Goal: Information Seeking & Learning: Check status

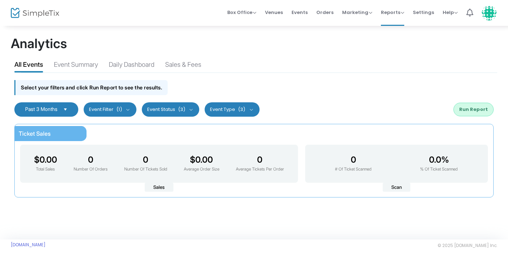
click at [66, 109] on span "Select" at bounding box center [66, 109] width 12 height 12
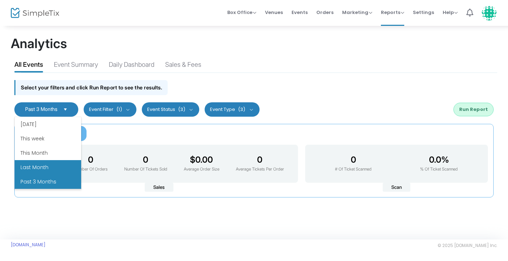
scroll to position [86, 0]
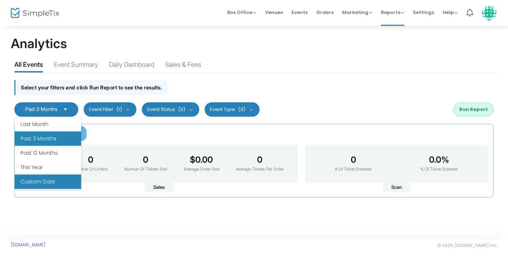
click at [46, 182] on li "Custom Date" at bounding box center [48, 181] width 66 height 14
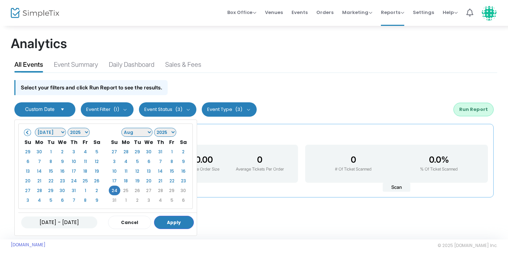
click at [57, 132] on select "Jan Feb Mar Apr May Jun [DATE] Aug Sep Oct Nov Dec" at bounding box center [51, 132] width 32 height 9
click at [79, 130] on select "1925 1926 1927 1928 1929 1930 1931 1932 1933 1934 1935 1936 1937 1938 1939 1940…" at bounding box center [78, 132] width 23 height 9
click at [187, 221] on button "Apply" at bounding box center [174, 222] width 40 height 13
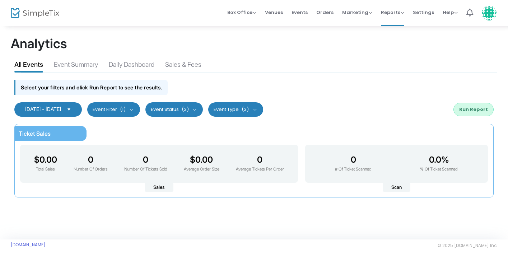
click at [75, 110] on span "Select" at bounding box center [69, 109] width 12 height 12
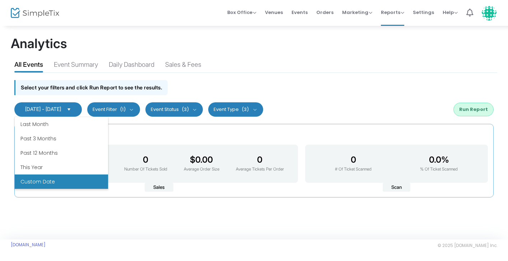
click at [69, 183] on li "Custom Date" at bounding box center [61, 181] width 93 height 14
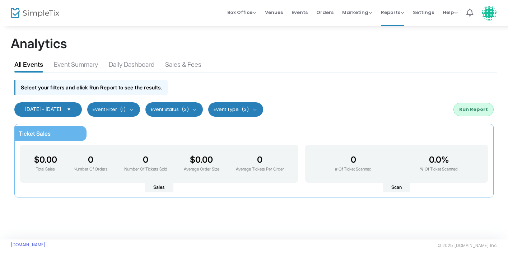
click at [41, 109] on span "[DATE] - [DATE]" at bounding box center [43, 109] width 36 height 6
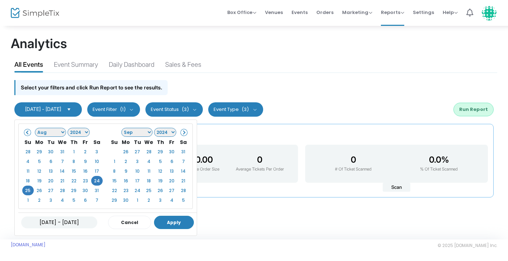
click at [181, 219] on button "Apply" at bounding box center [174, 222] width 40 height 13
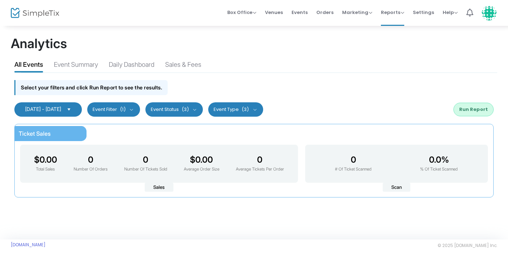
click at [475, 111] on button "Run Report" at bounding box center [473, 110] width 40 height 14
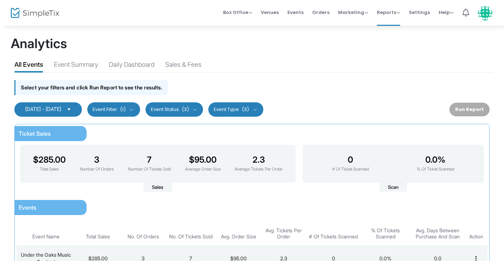
click at [75, 106] on span "Select" at bounding box center [69, 109] width 12 height 12
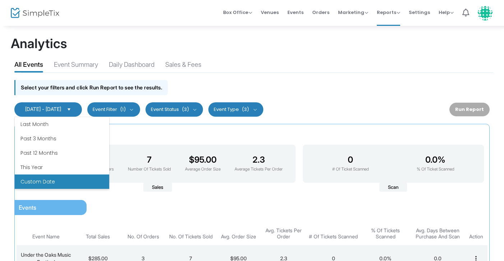
click at [48, 111] on span "[DATE] - [DATE]" at bounding box center [43, 109] width 36 height 6
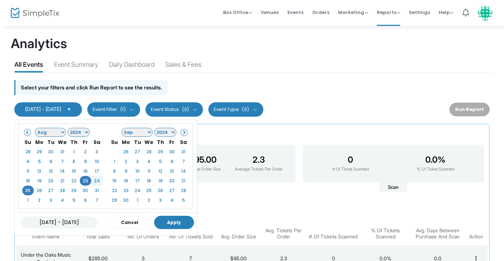
click at [166, 221] on button "Apply" at bounding box center [174, 222] width 40 height 13
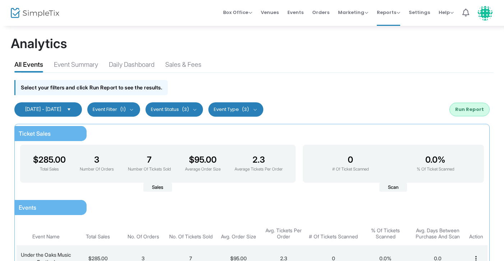
click at [471, 110] on button "Run Report" at bounding box center [469, 110] width 40 height 14
click at [126, 110] on span "(1)" at bounding box center [123, 110] width 6 height 6
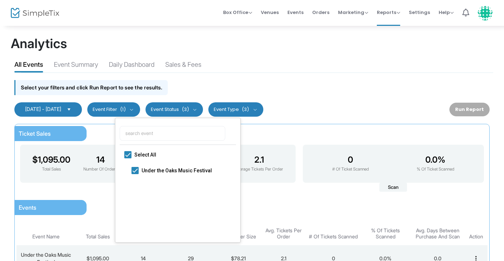
click at [232, 74] on div "Select your filters and click Run Report to see the results." at bounding box center [252, 85] width 482 height 25
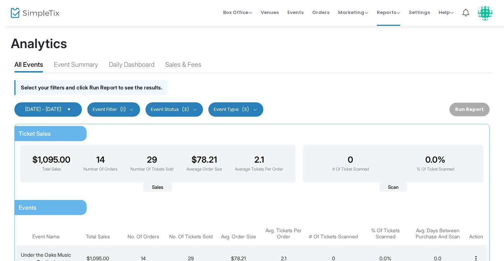
click at [75, 106] on span "Select" at bounding box center [69, 109] width 12 height 12
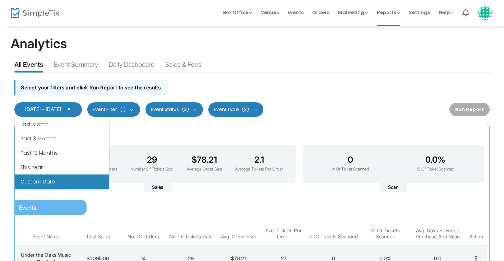
click at [255, 87] on div "Select your filters and click Run Report to see the results." at bounding box center [252, 85] width 482 height 25
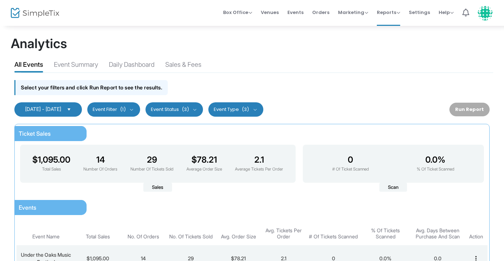
click at [61, 109] on span "[DATE] - [DATE]" at bounding box center [43, 109] width 36 height 6
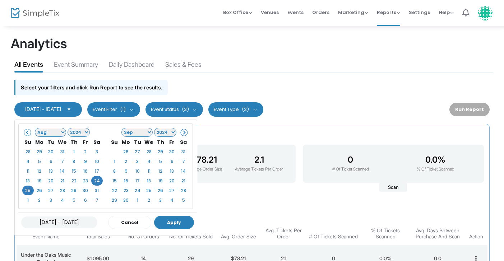
click at [188, 218] on button "Apply" at bounding box center [174, 222] width 40 height 13
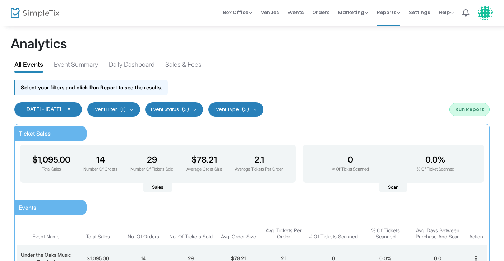
click at [467, 111] on button "Run Report" at bounding box center [469, 110] width 40 height 14
click at [82, 114] on kendo-dropdownlist "[DATE] - [DATE]" at bounding box center [47, 109] width 67 height 14
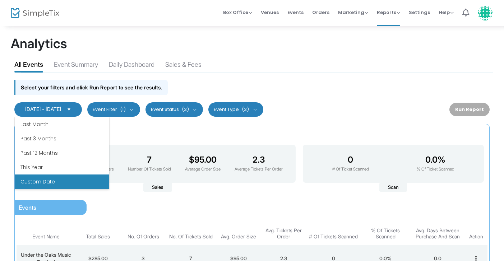
click at [369, 106] on div "[DATE] - [DATE] Last 30 Days Last 3 Months Last 6 Months Last 12 Months Custom …" at bounding box center [252, 110] width 482 height 22
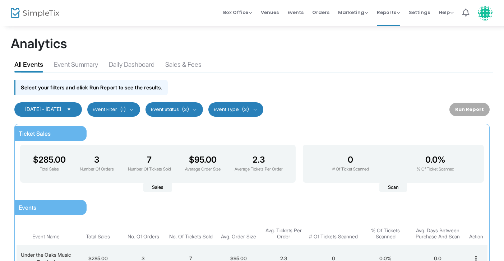
click at [75, 108] on span "Select" at bounding box center [69, 109] width 12 height 12
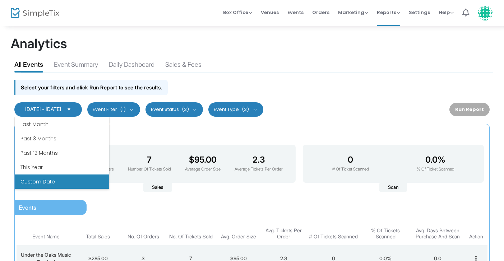
click at [82, 179] on li "Custom Date" at bounding box center [62, 181] width 94 height 14
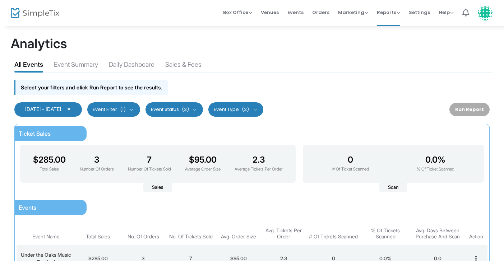
click at [75, 109] on span "Select" at bounding box center [69, 109] width 12 height 12
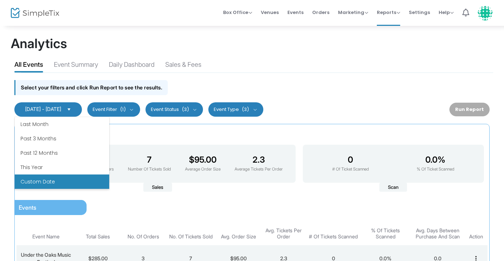
click at [51, 111] on span "[DATE] - [DATE]" at bounding box center [43, 109] width 36 height 6
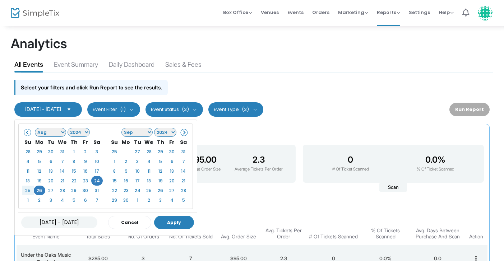
click at [187, 225] on button "Apply" at bounding box center [174, 222] width 40 height 13
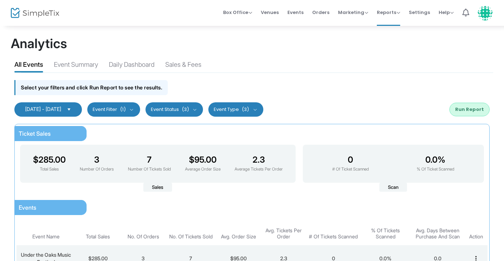
click at [463, 114] on button "Run Report" at bounding box center [469, 110] width 40 height 14
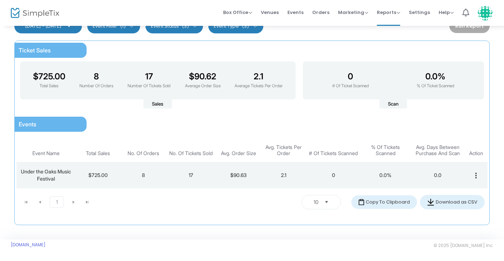
scroll to position [0, 0]
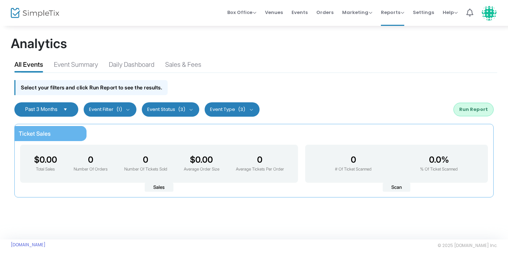
click at [50, 107] on span "Past 3 Months" at bounding box center [41, 109] width 32 height 6
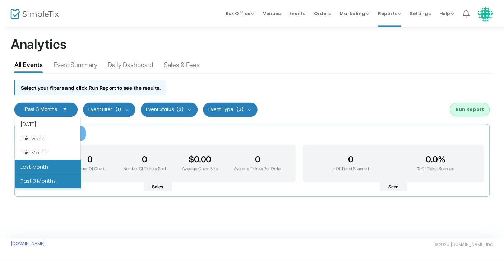
scroll to position [86, 0]
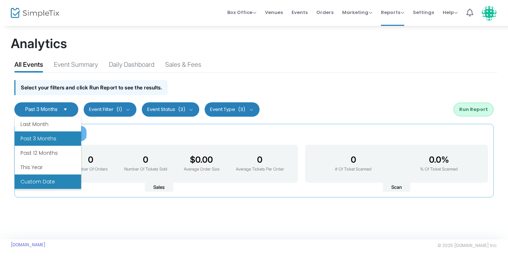
click at [46, 177] on li "Custom Date" at bounding box center [48, 181] width 66 height 14
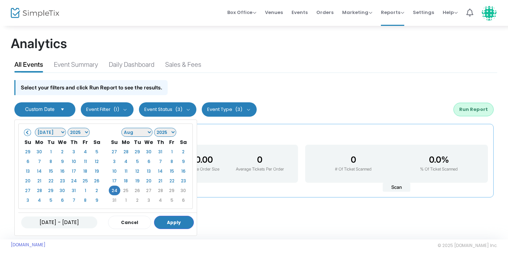
click at [166, 134] on select "2025" at bounding box center [165, 132] width 23 height 9
click at [81, 137] on th "Fr" at bounding box center [85, 142] width 11 height 10
click at [83, 131] on select "1925 1926 1927 1928 1929 1930 1931 1932 1933 1934 1935 1936 1937 1938 1939 1940…" at bounding box center [78, 132] width 23 height 9
click at [183, 222] on button "Apply" at bounding box center [174, 222] width 40 height 13
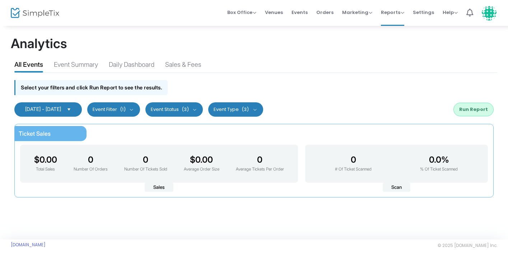
click at [483, 104] on button "Run Report" at bounding box center [473, 110] width 40 height 14
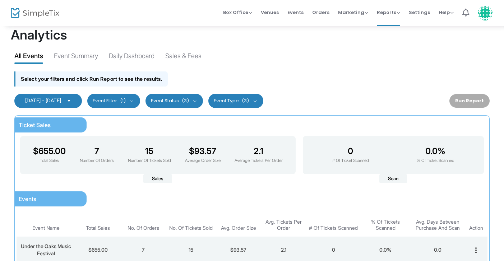
scroll to position [0, 0]
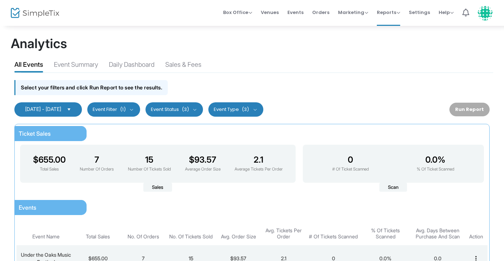
click at [81, 59] on div "All Events Event Summary Daily Dashboard Sales & Fees" at bounding box center [252, 63] width 482 height 18
click at [82, 65] on div "Event Summary" at bounding box center [76, 66] width 44 height 13
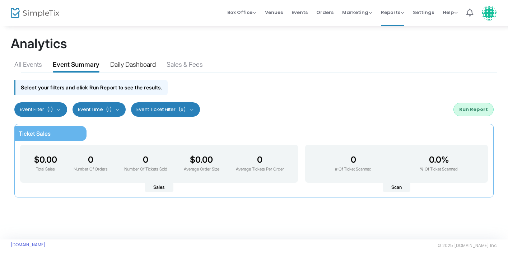
click at [135, 64] on div "Daily Dashboard" at bounding box center [133, 66] width 46 height 13
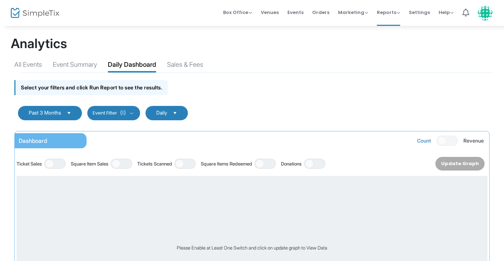
click at [32, 73] on hr at bounding box center [257, 73] width 472 height 0
click at [27, 66] on div "All Events" at bounding box center [28, 66] width 28 height 13
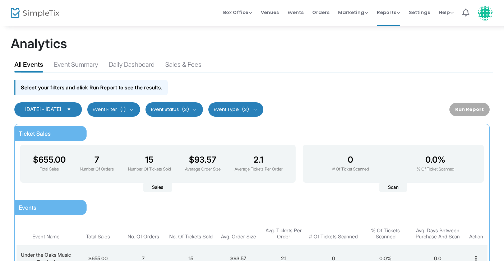
click at [94, 117] on div "08/25/2024 - 08/26/2024 Last 30 Days Last 3 Months Last 6 Months Last 12 Months…" at bounding box center [252, 110] width 482 height 22
click at [75, 113] on span "Select" at bounding box center [69, 109] width 12 height 12
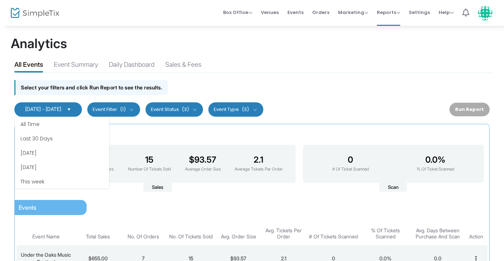
scroll to position [86, 0]
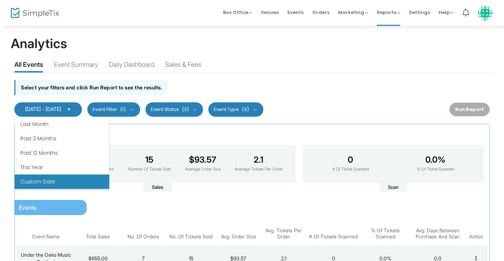
click at [61, 108] on span "08/25/2024 - 08/26/2024" at bounding box center [43, 109] width 36 height 6
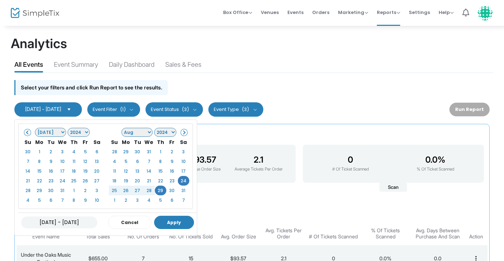
click at [180, 223] on button "Apply" at bounding box center [174, 222] width 40 height 13
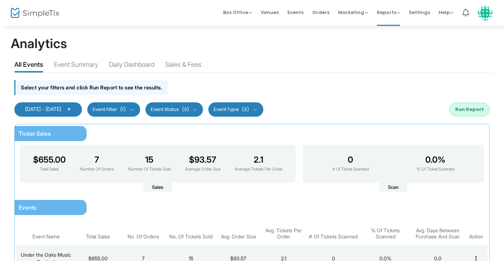
click at [474, 111] on button "Run Report" at bounding box center [469, 110] width 40 height 14
